Goal: Task Accomplishment & Management: Complete application form

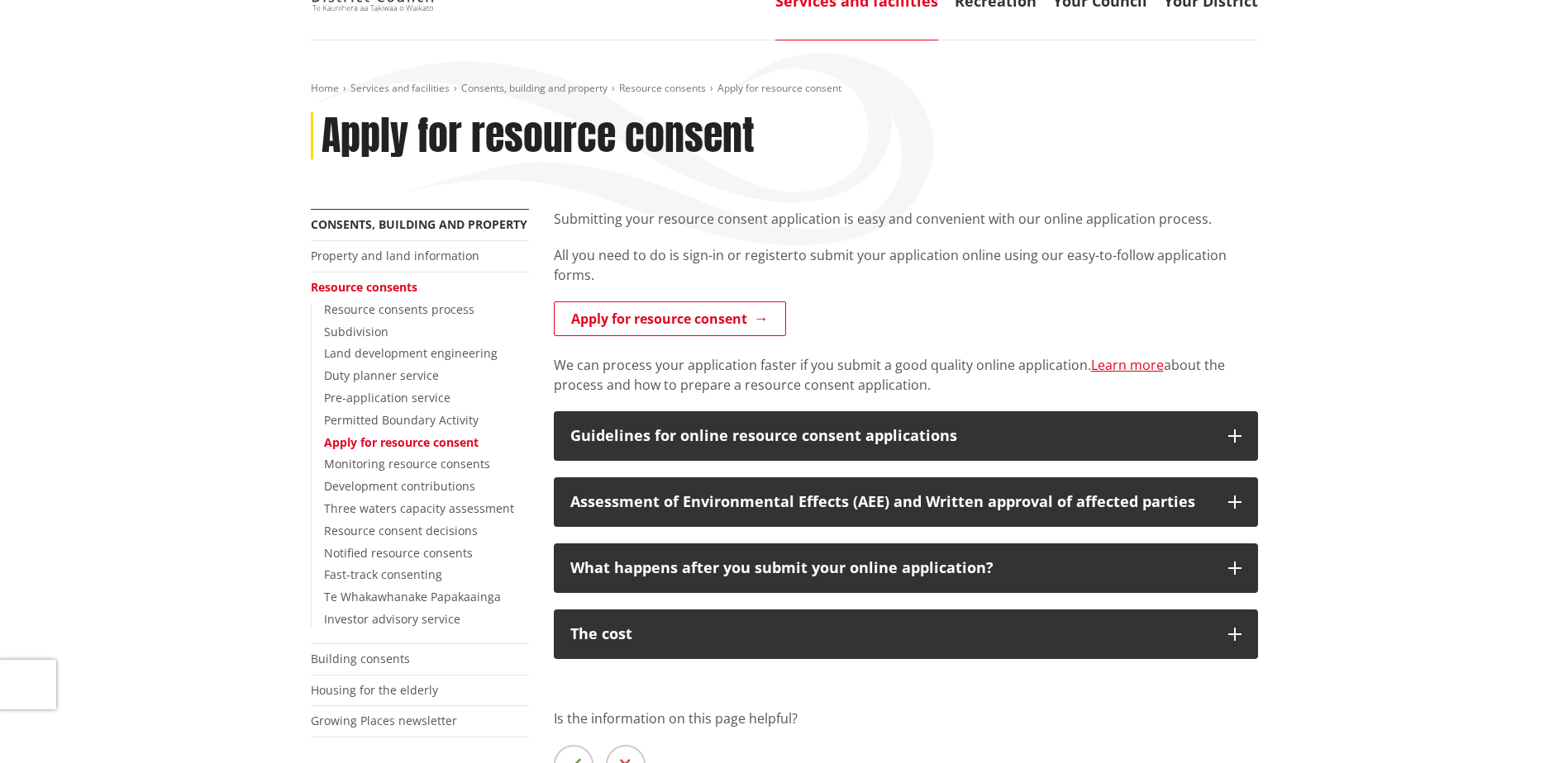
scroll to position [165, 0]
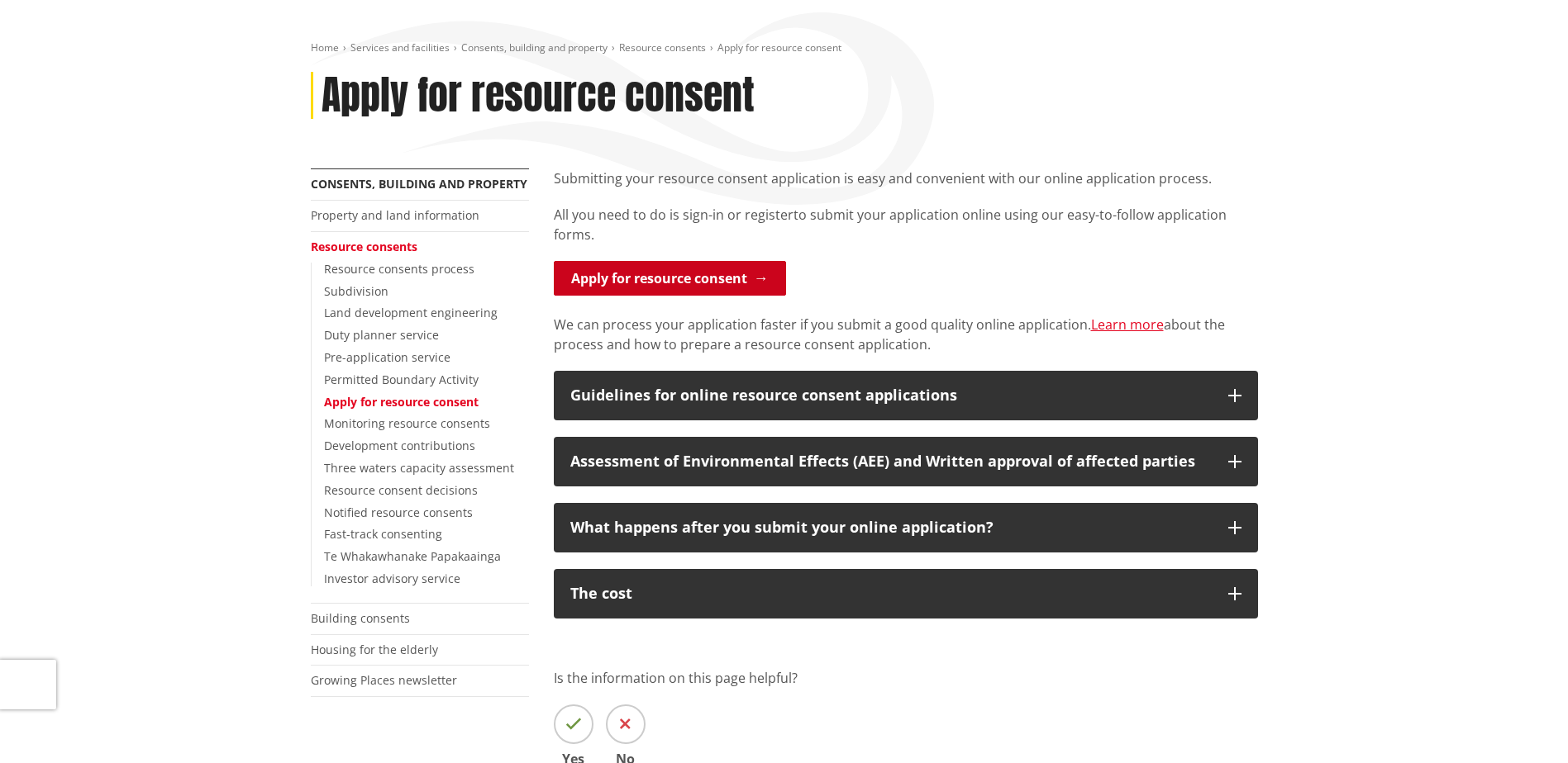
click at [669, 275] on link "Apply for resource consent" at bounding box center [669, 278] width 232 height 35
